Goal: Information Seeking & Learning: Find specific fact

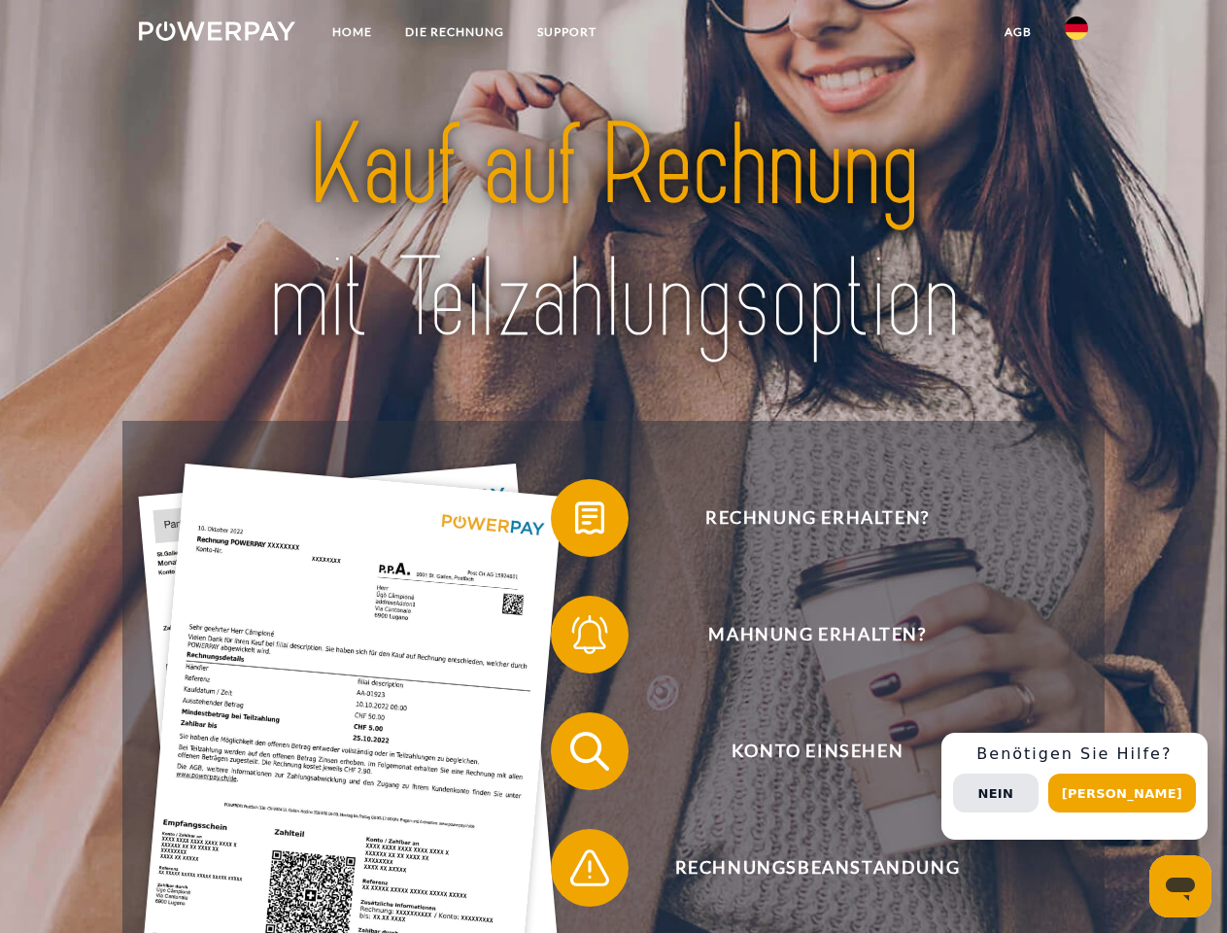
click at [217, 34] on img at bounding box center [217, 30] width 156 height 19
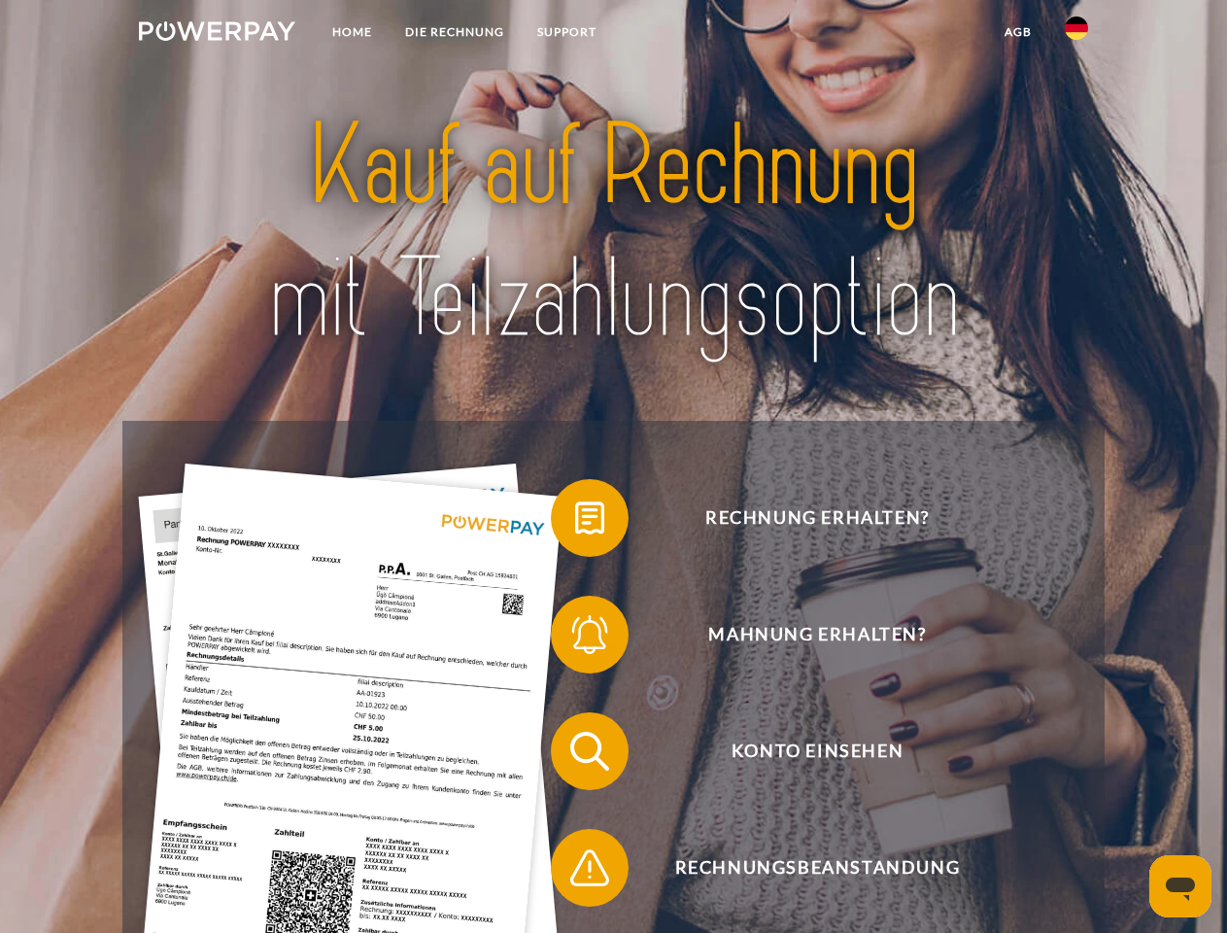
click at [1077, 34] on img at bounding box center [1076, 28] width 23 height 23
click at [1018, 32] on link "agb" at bounding box center [1018, 32] width 60 height 35
click at [575, 522] on span at bounding box center [560, 517] width 97 height 97
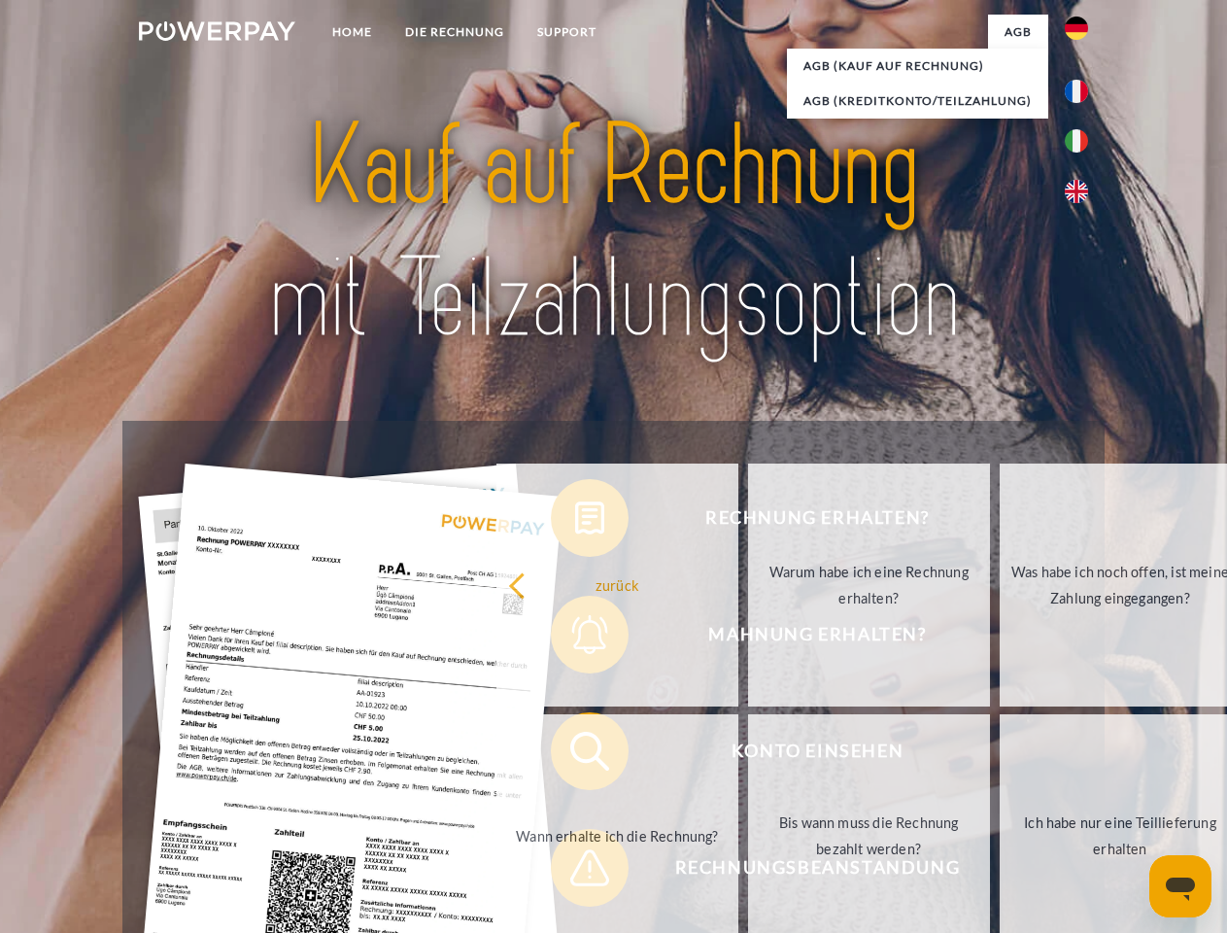
click at [575, 639] on div "Rechnung erhalten? Mahnung erhalten? Konto einsehen" at bounding box center [613, 809] width 982 height 777
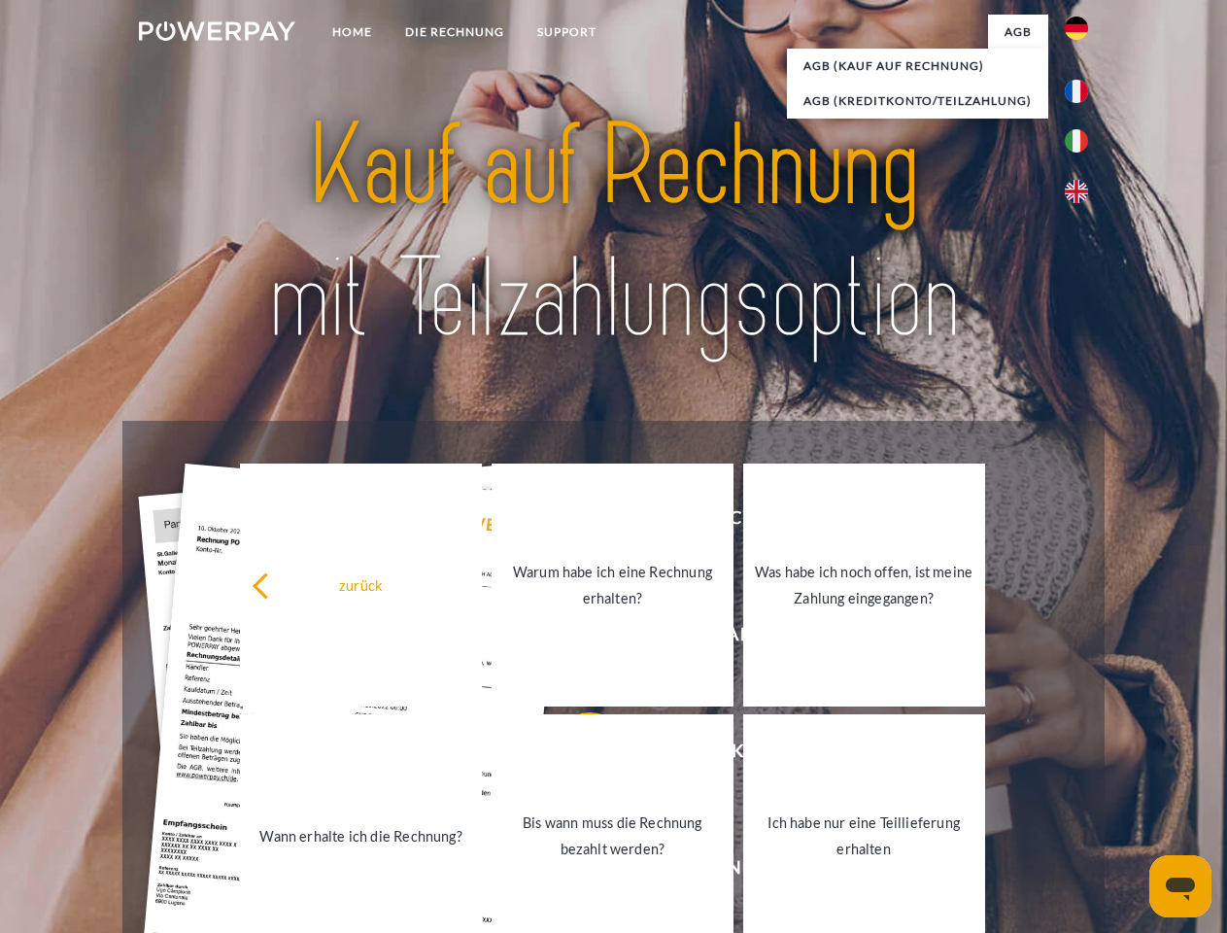
click at [575, 755] on link "Bis wann muss die Rechnung bezahlt werden?" at bounding box center [613, 835] width 242 height 243
click at [575, 872] on span at bounding box center [560, 867] width 97 height 97
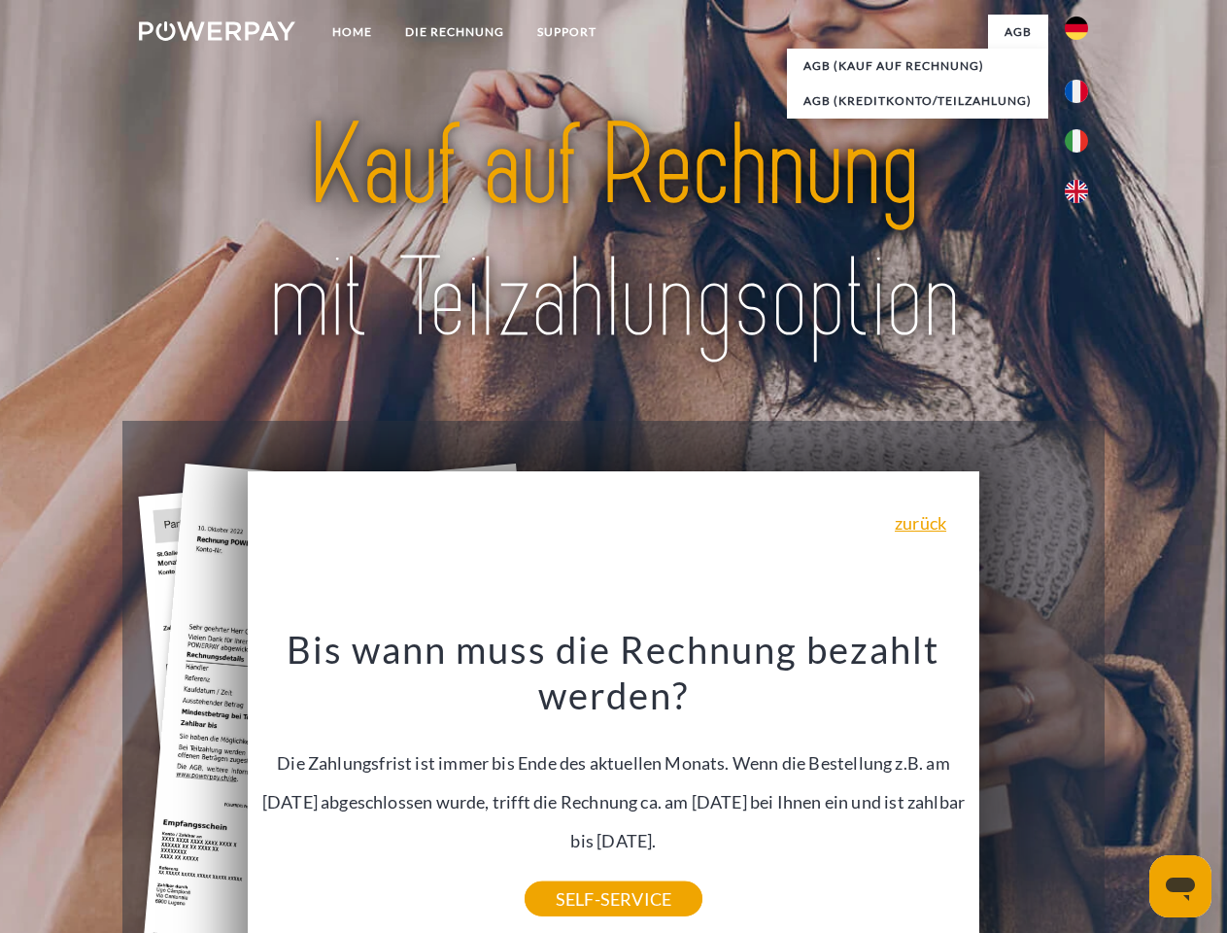
click at [1082, 786] on div "Rechnung erhalten? Mahnung erhalten? Konto einsehen" at bounding box center [613, 809] width 982 height 777
click at [1034, 790] on span "Konto einsehen" at bounding box center [817, 751] width 476 height 78
click at [1129, 793] on header "Home DIE RECHNUNG SUPPORT" at bounding box center [613, 671] width 1227 height 1342
